Goal: Entertainment & Leisure: Consume media (video, audio)

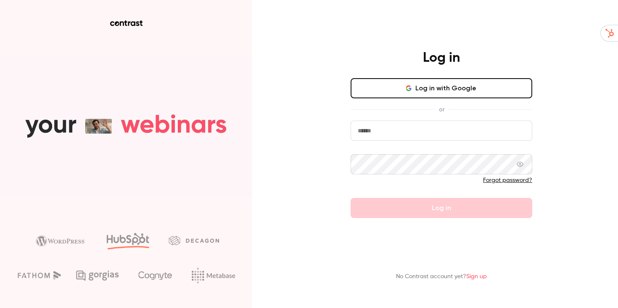
click at [410, 92] on button "Log in with Google" at bounding box center [442, 88] width 182 height 20
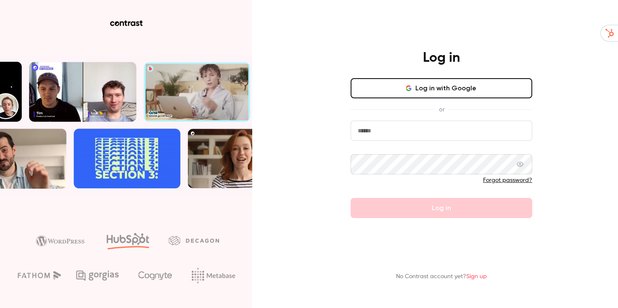
click at [442, 92] on button "Log in with Google" at bounding box center [442, 88] width 182 height 20
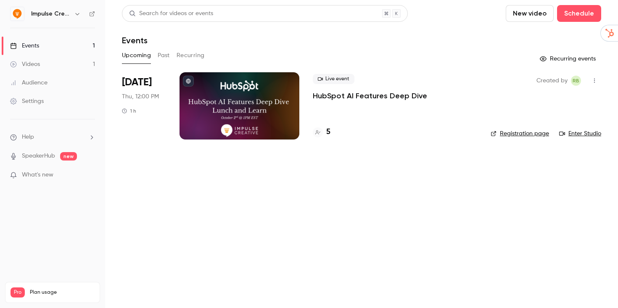
click at [233, 108] on div at bounding box center [240, 105] width 120 height 67
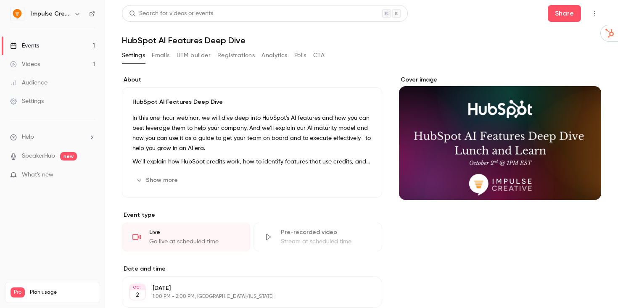
scroll to position [1, 0]
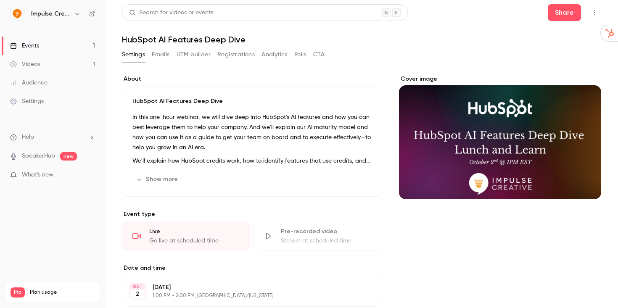
click at [63, 43] on link "Events 1" at bounding box center [52, 46] width 105 height 19
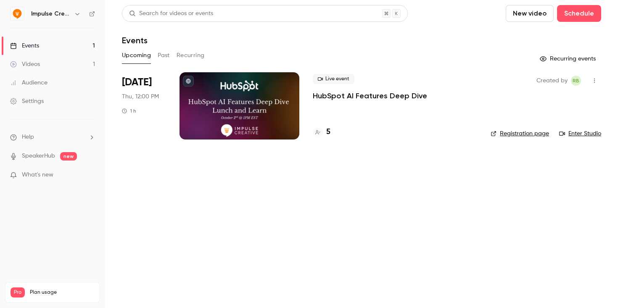
click at [60, 64] on link "Videos 1" at bounding box center [52, 64] width 105 height 19
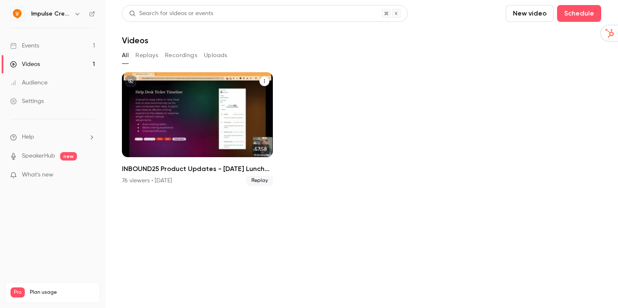
click at [190, 106] on div "INBOUND25 Product Updates - Friday Lunch and Learn" at bounding box center [197, 114] width 151 height 85
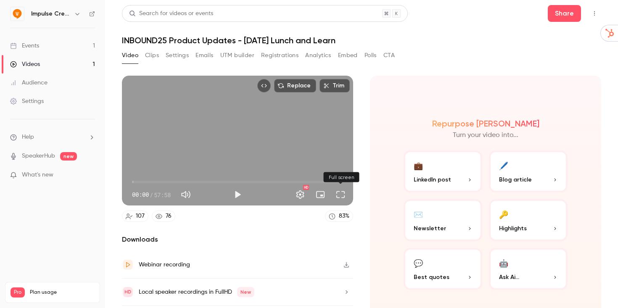
click at [341, 195] on button "Full screen" at bounding box center [340, 194] width 17 height 17
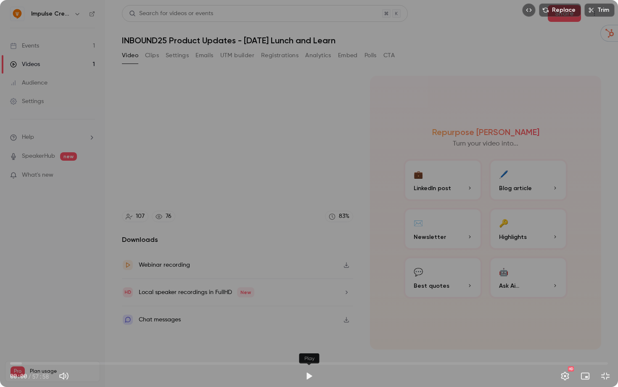
click at [308, 308] on button "Play" at bounding box center [309, 376] width 17 height 17
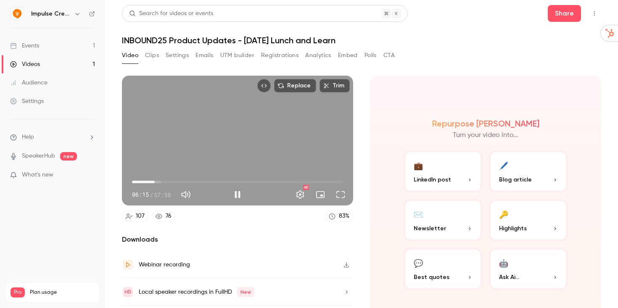
click at [253, 155] on div "Replace Trim 06:15 06:15 / 57:58 HD" at bounding box center [237, 141] width 231 height 130
click at [341, 192] on button "Full screen" at bounding box center [340, 194] width 17 height 17
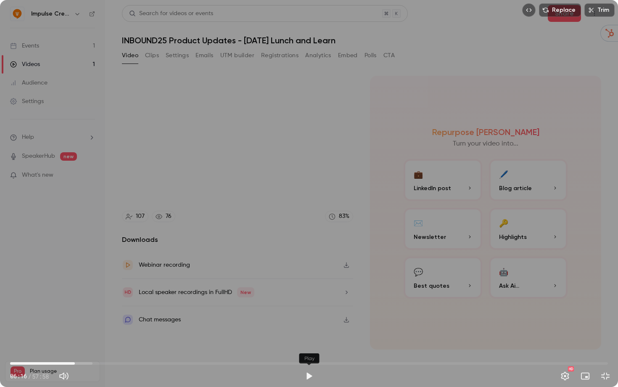
click at [312, 308] on button "Play" at bounding box center [309, 376] width 17 height 17
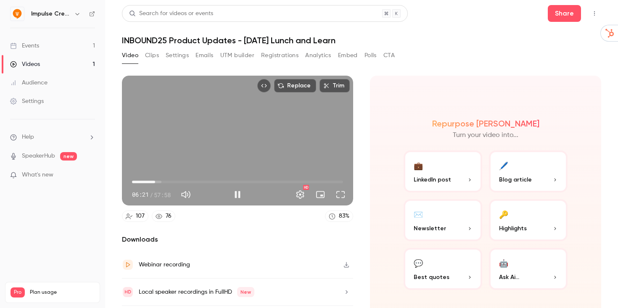
click at [204, 165] on div "Replace Trim 06:21 06:21 / 57:58 HD" at bounding box center [237, 141] width 231 height 130
click at [343, 199] on button "Full screen" at bounding box center [340, 194] width 17 height 17
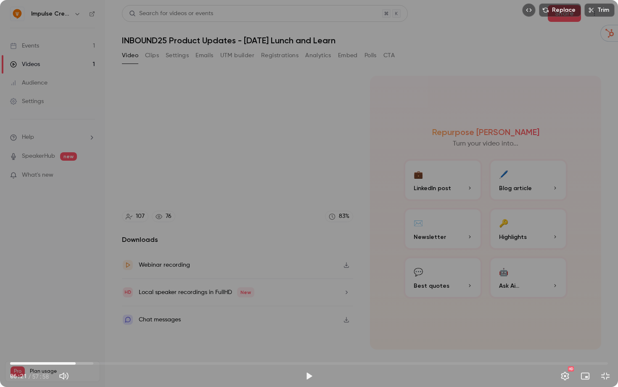
click at [307, 308] on button "Play" at bounding box center [309, 376] width 17 height 17
click at [20, 308] on span "07:47" at bounding box center [309, 363] width 598 height 13
type input "*****"
click at [32, 308] on span "02:04" at bounding box center [309, 363] width 598 height 13
click at [194, 244] on div "Replace Trim 02:04 02:04 / 57:58 HD" at bounding box center [309, 193] width 618 height 387
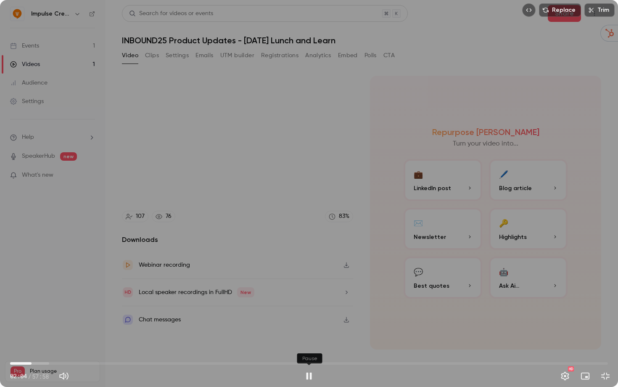
click at [312, 308] on button "Pause" at bounding box center [309, 376] width 17 height 17
click at [305, 308] on button "Pause" at bounding box center [309, 376] width 17 height 17
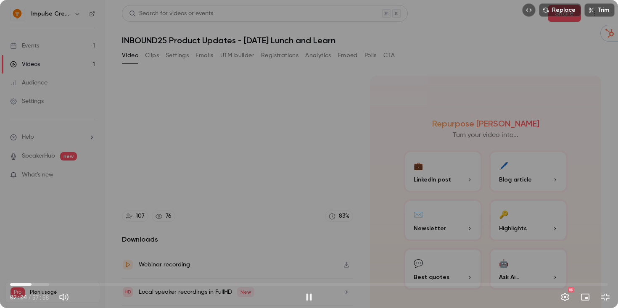
click at [294, 164] on div "Replace Trim 02:04 02:04 / 57:58 HD" at bounding box center [309, 154] width 618 height 308
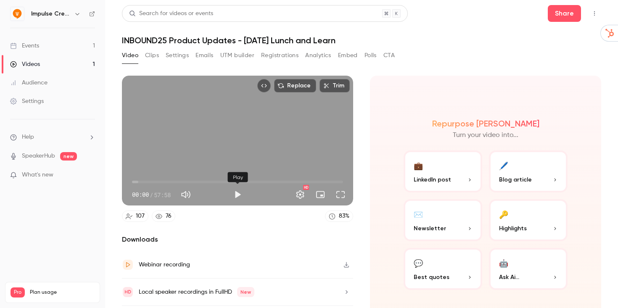
click at [237, 192] on button "Play" at bounding box center [237, 194] width 17 height 17
click at [342, 197] on button "Full screen" at bounding box center [340, 194] width 17 height 17
click at [342, 193] on button "Full screen" at bounding box center [340, 194] width 17 height 17
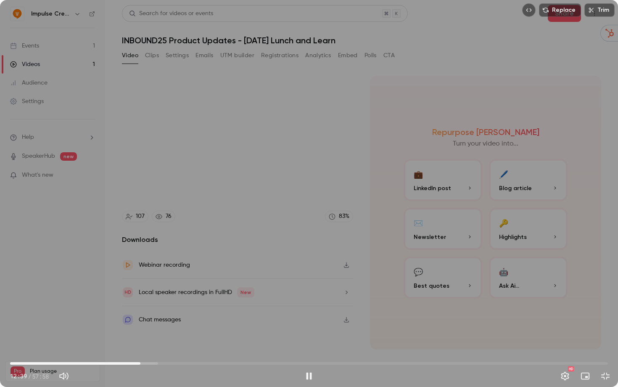
click at [276, 212] on div "Replace Trim 12:39 12:39 / 57:58 HD" at bounding box center [309, 193] width 618 height 387
click at [121, 308] on span "12:42" at bounding box center [309, 363] width 598 height 13
click at [111, 308] on span "10:48" at bounding box center [309, 363] width 598 height 13
click at [95, 308] on span "09:48" at bounding box center [309, 363] width 598 height 13
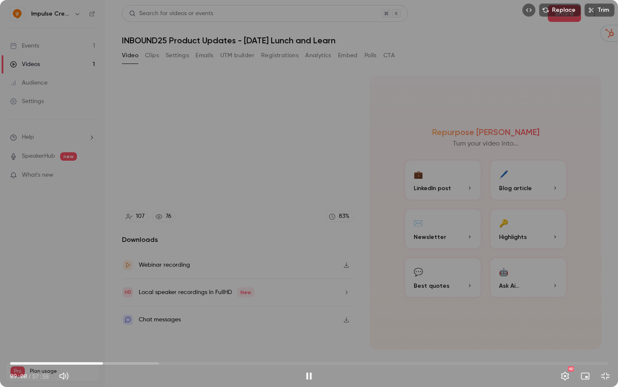
click at [103, 308] on span "09:00" at bounding box center [309, 363] width 598 height 13
click at [97, 308] on span "09:02" at bounding box center [309, 363] width 598 height 13
click at [405, 108] on div "Replace Trim 08:53 08:53 / 57:58 HD" at bounding box center [309, 193] width 618 height 387
click at [400, 157] on div "Replace Trim 12:17 12:17 / 57:58 HD" at bounding box center [309, 193] width 618 height 387
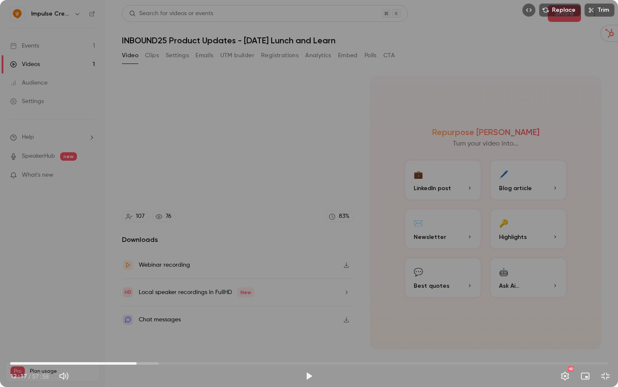
click at [140, 189] on div "Replace Trim 12:17 12:17 / 57:58 HD" at bounding box center [309, 193] width 618 height 387
click at [139, 189] on div "Replace Trim 12:17 12:17 / 57:58 HD" at bounding box center [309, 193] width 618 height 387
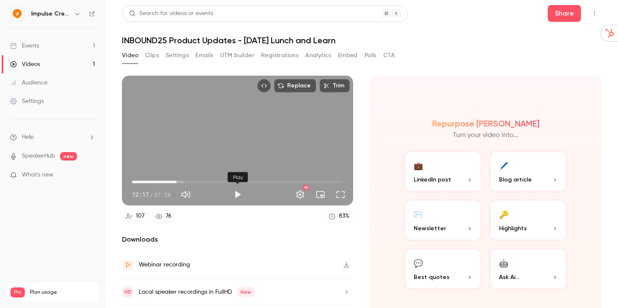
click at [236, 198] on button "Play" at bounding box center [237, 194] width 17 height 17
click at [293, 122] on div "Replace Trim 12:40 12:40 / 57:58 HD" at bounding box center [237, 141] width 231 height 130
click at [227, 167] on div "Replace Trim 12:41 12:41 / 57:58 HD" at bounding box center [237, 141] width 231 height 130
drag, startPoint x: 180, startPoint y: 182, endPoint x: 171, endPoint y: 182, distance: 9.3
click at [171, 182] on span "10:37" at bounding box center [170, 182] width 3 height 3
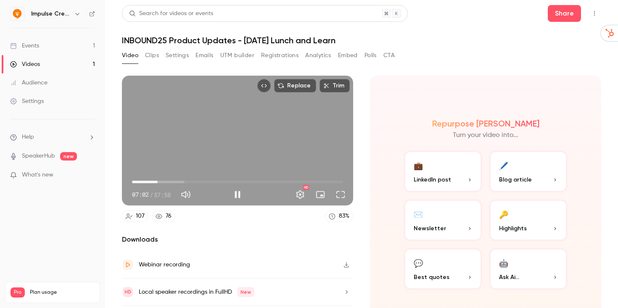
click at [158, 183] on span "07:02" at bounding box center [237, 181] width 211 height 13
click at [339, 195] on button "Full screen" at bounding box center [340, 194] width 17 height 17
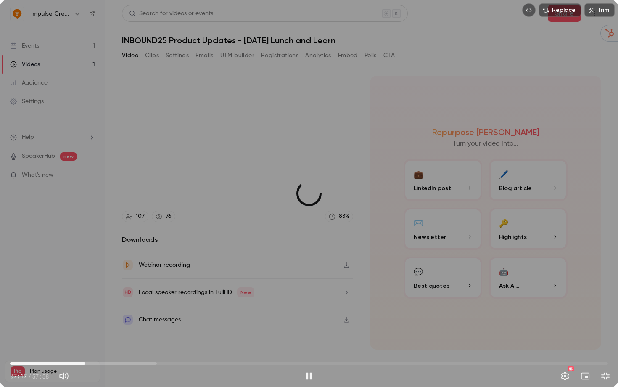
click at [368, 124] on div "Replace Trim 07:17 07:17 / 57:58 HD" at bounding box center [309, 193] width 618 height 387
click at [326, 174] on div "Replace Trim 07:17 07:17 / 57:58 HD" at bounding box center [309, 193] width 618 height 387
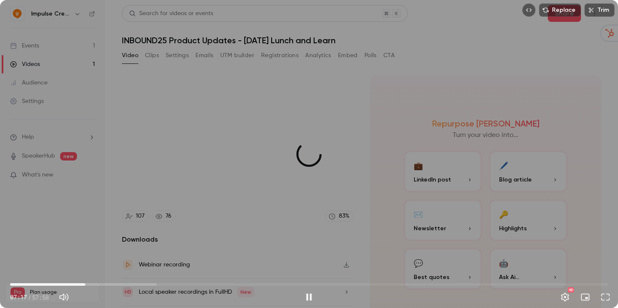
type input "*****"
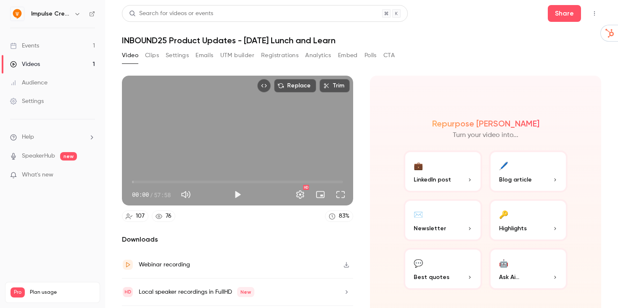
click at [150, 183] on span "00:00" at bounding box center [237, 181] width 211 height 13
click at [151, 183] on span "04:57" at bounding box center [150, 182] width 3 height 3
click at [199, 144] on div "Replace Trim 05:53 05:53 / 57:58 HD" at bounding box center [237, 141] width 231 height 130
click at [338, 196] on button "Full screen" at bounding box center [340, 194] width 17 height 17
click at [343, 190] on button "Full screen" at bounding box center [340, 194] width 17 height 17
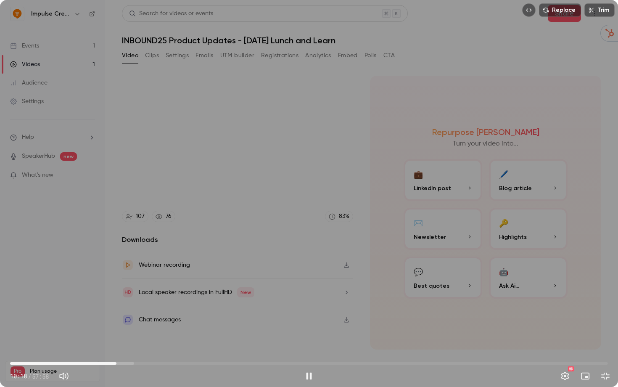
click at [368, 265] on div "Replace Trim 10:18 10:18 / 57:58 HD" at bounding box center [309, 193] width 618 height 387
click at [364, 260] on div "Replace Trim 10:18 10:18 / 57:58 HD" at bounding box center [309, 193] width 618 height 387
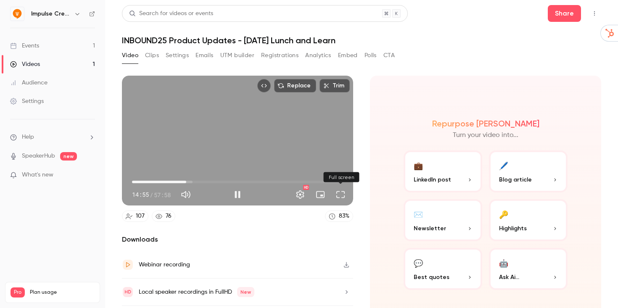
click at [344, 199] on button "Full screen" at bounding box center [340, 194] width 17 height 17
click at [346, 192] on button "Full screen" at bounding box center [340, 194] width 17 height 17
click at [275, 121] on div "Replace Trim 22:25 22:25 / 57:58 HD" at bounding box center [237, 141] width 231 height 130
click at [275, 121] on div "Replace Trim 22:26 22:26 / 57:58 HD" at bounding box center [237, 141] width 231 height 130
click at [341, 195] on button "Full screen" at bounding box center [340, 194] width 17 height 17
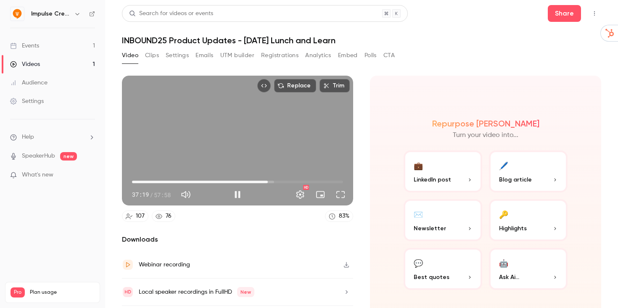
click at [429, 56] on div "Video Clips Settings Emails UTM builder Registrations Analytics Embed Polls CTA" at bounding box center [361, 57] width 479 height 17
click at [342, 199] on button "Full screen" at bounding box center [340, 194] width 17 height 17
click at [238, 153] on div "Replace Trim 43:59 43:59 / 57:58 HD" at bounding box center [237, 141] width 231 height 130
type input "******"
